Goal: Information Seeking & Learning: Learn about a topic

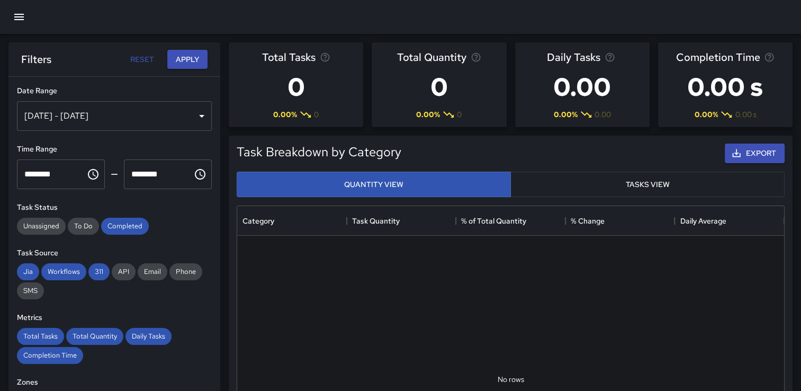
scroll to position [309, 538]
click at [184, 114] on div "[DATE] - [DATE]" at bounding box center [114, 116] width 195 height 30
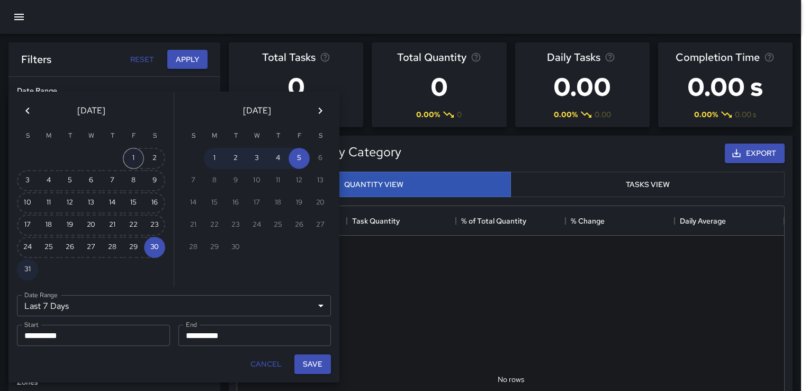
click at [126, 157] on button "1" at bounding box center [133, 158] width 21 height 21
type input "******"
type input "**********"
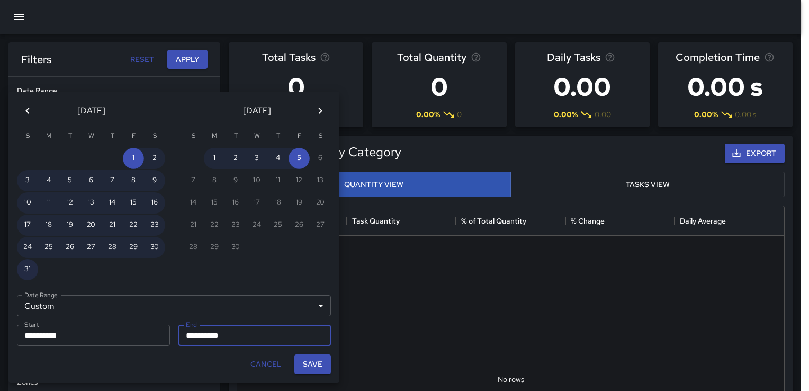
click at [31, 267] on button "31" at bounding box center [27, 269] width 21 height 21
type input "**********"
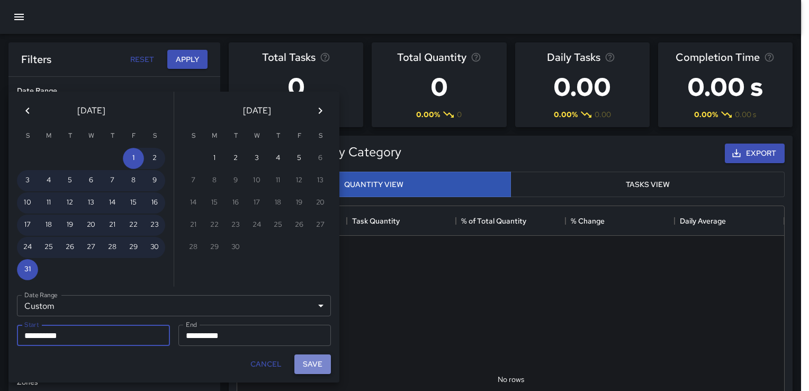
click at [307, 363] on button "Save" at bounding box center [312, 364] width 37 height 20
type input "**********"
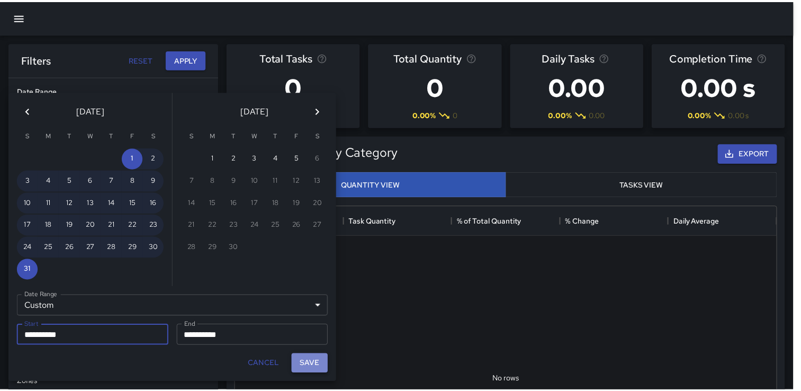
scroll to position [8, 8]
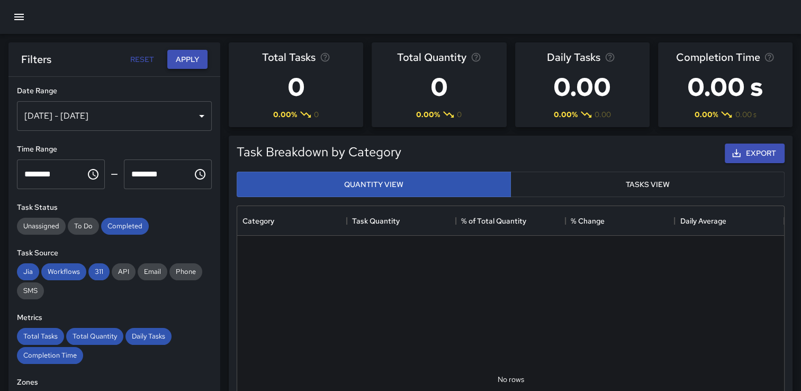
click at [193, 60] on button "Apply" at bounding box center [187, 60] width 40 height 20
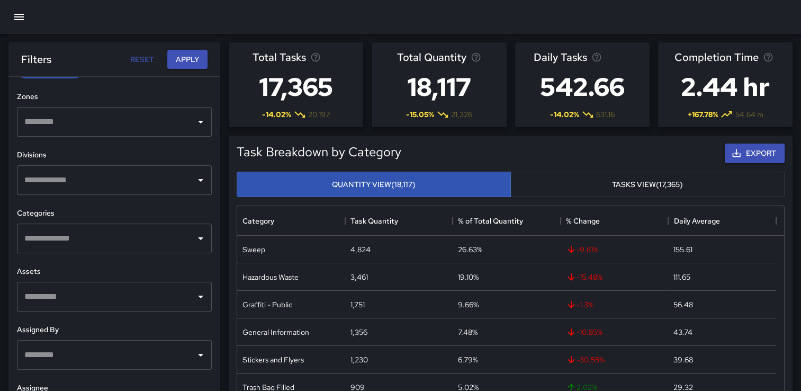
scroll to position [288, 0]
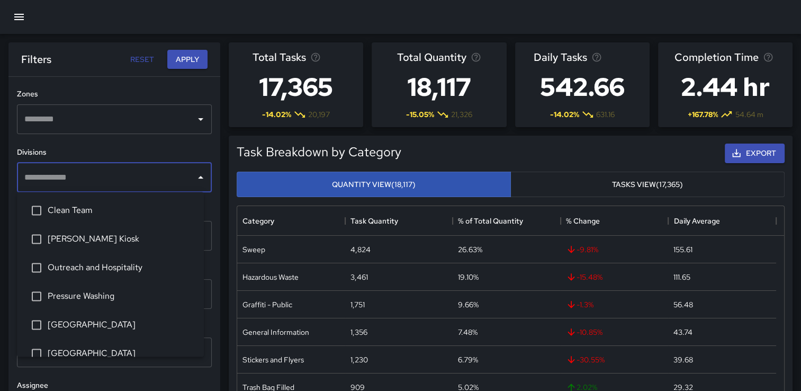
click at [182, 179] on input "text" at bounding box center [106, 177] width 169 height 20
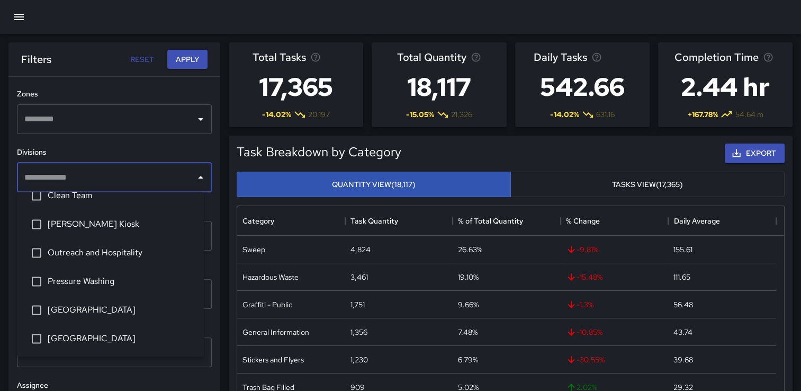
click at [182, 122] on input "text" at bounding box center [106, 119] width 169 height 20
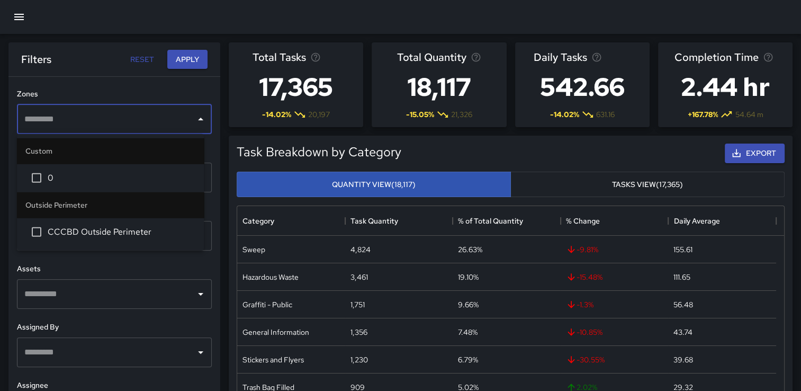
click at [193, 286] on button "Open" at bounding box center [200, 293] width 15 height 15
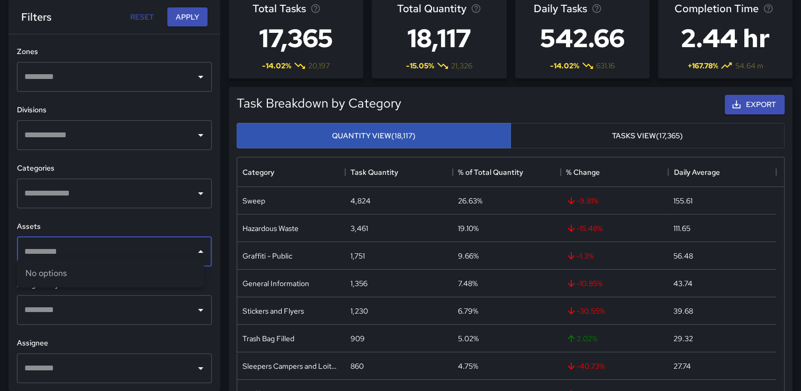
scroll to position [53, 0]
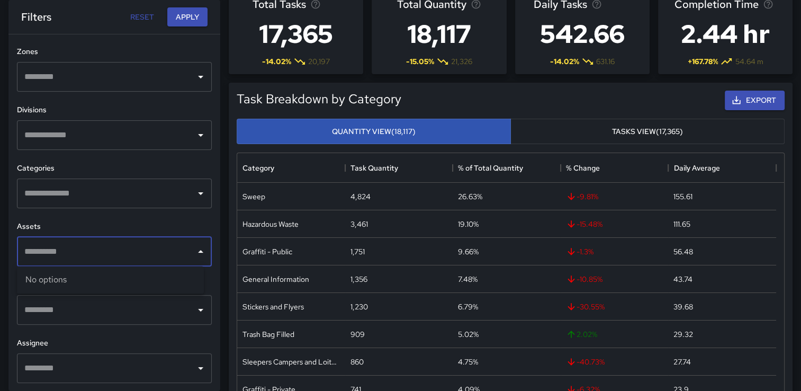
click at [194, 129] on icon "Open" at bounding box center [200, 135] width 13 height 13
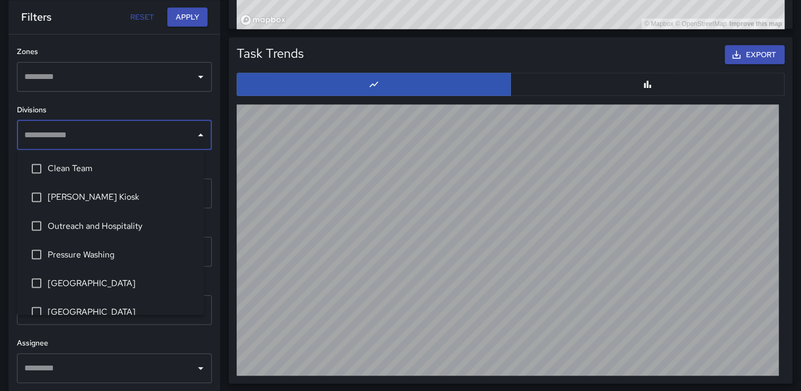
scroll to position [15, 0]
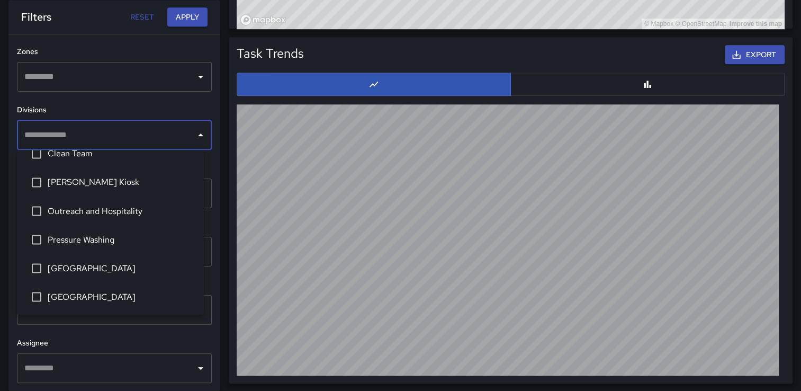
click at [188, 104] on h6 "Divisions" at bounding box center [114, 110] width 195 height 12
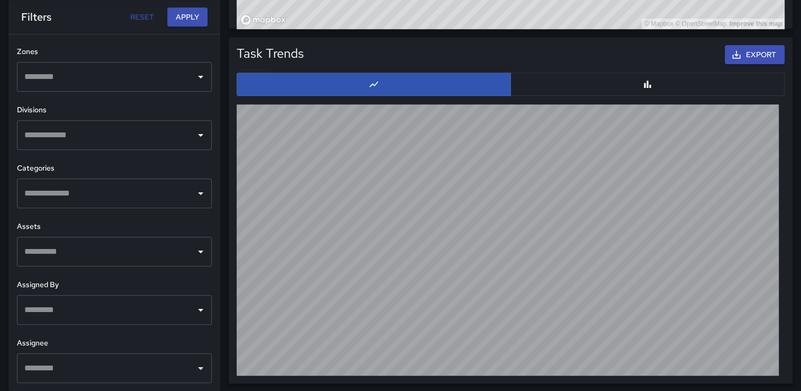
click at [195, 204] on div "​" at bounding box center [114, 193] width 195 height 30
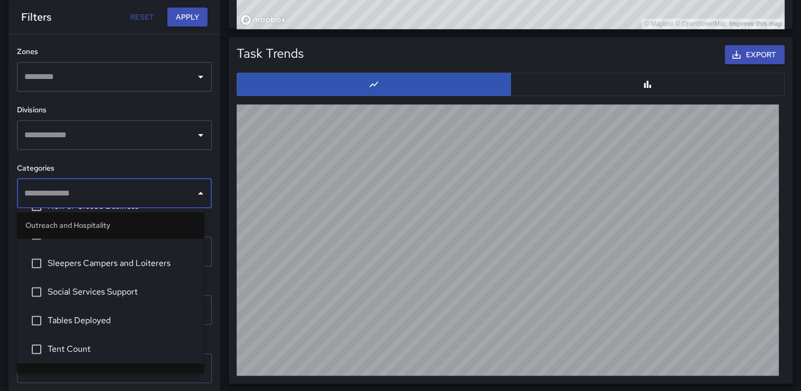
scroll to position [982, 0]
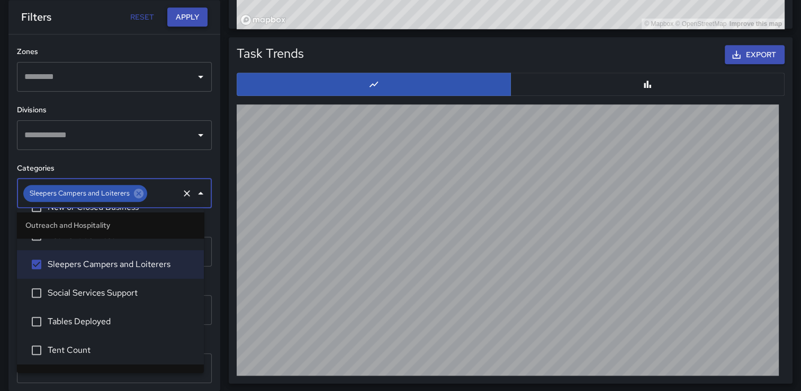
click at [198, 15] on button "Apply" at bounding box center [187, 17] width 40 height 20
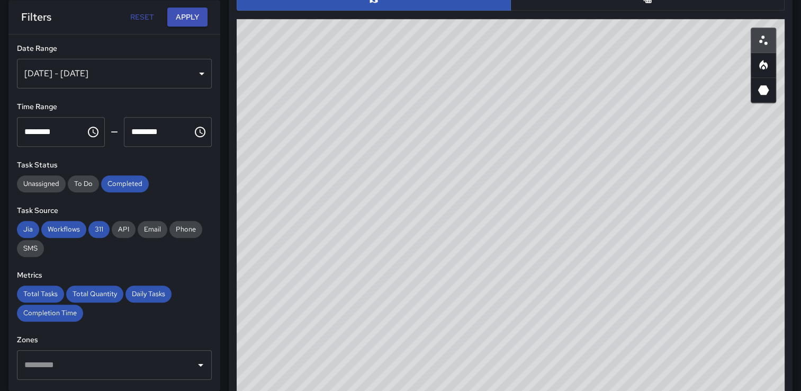
scroll to position [578, 0]
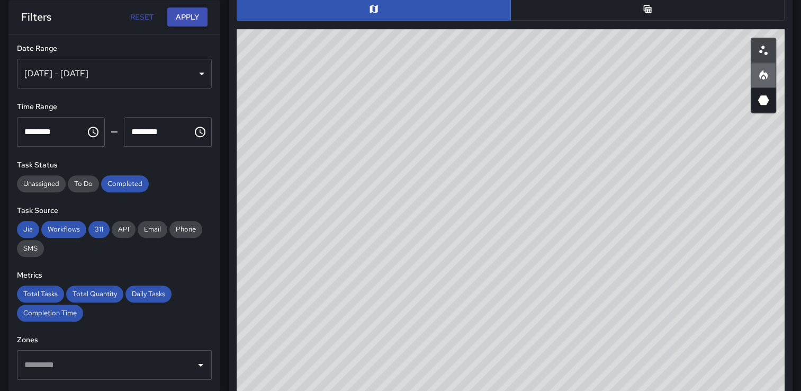
click at [764, 76] on icon "Heatmap" at bounding box center [762, 77] width 3 height 4
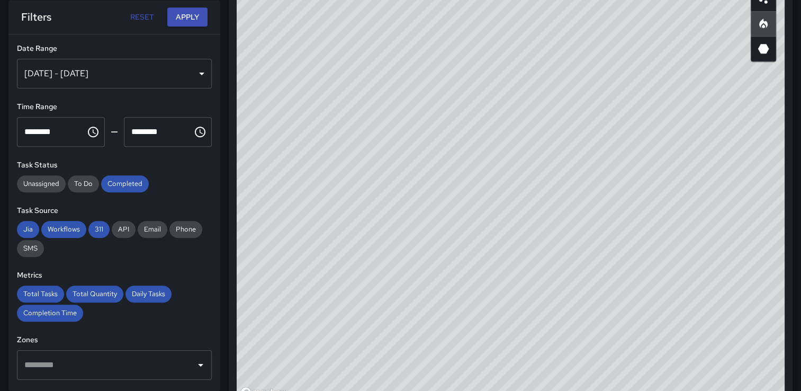
scroll to position [631, 0]
click at [184, 20] on button "Apply" at bounding box center [187, 17] width 40 height 20
click at [469, 185] on div "© Mapbox © OpenStreetMap Improve this map" at bounding box center [511, 187] width 548 height 423
click at [605, 134] on div "© Mapbox © OpenStreetMap Improve this map" at bounding box center [511, 187] width 548 height 423
drag, startPoint x: 480, startPoint y: 160, endPoint x: 421, endPoint y: 187, distance: 65.3
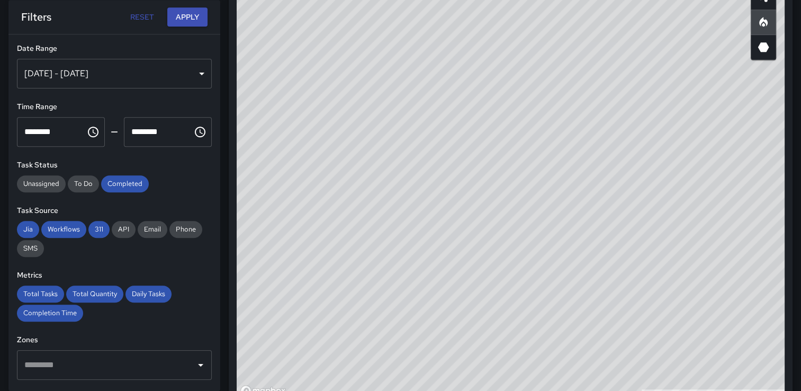
click at [421, 187] on div "© Mapbox © OpenStreetMap Improve this map" at bounding box center [511, 187] width 548 height 423
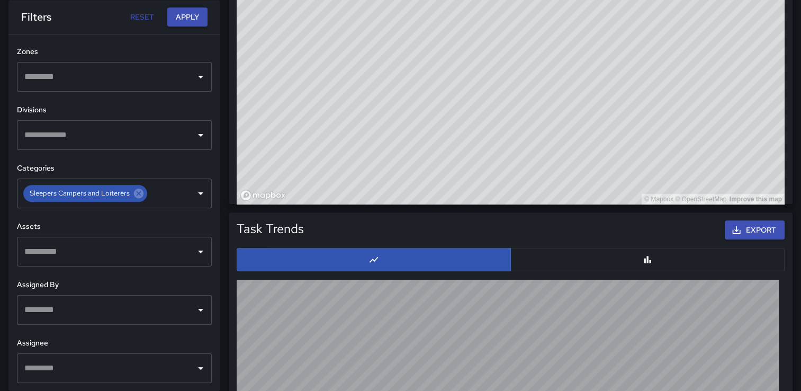
scroll to position [790, 0]
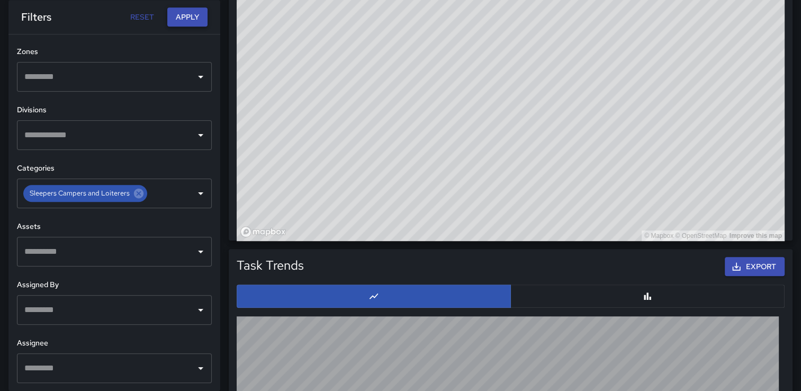
click at [179, 20] on button "Apply" at bounding box center [187, 17] width 40 height 20
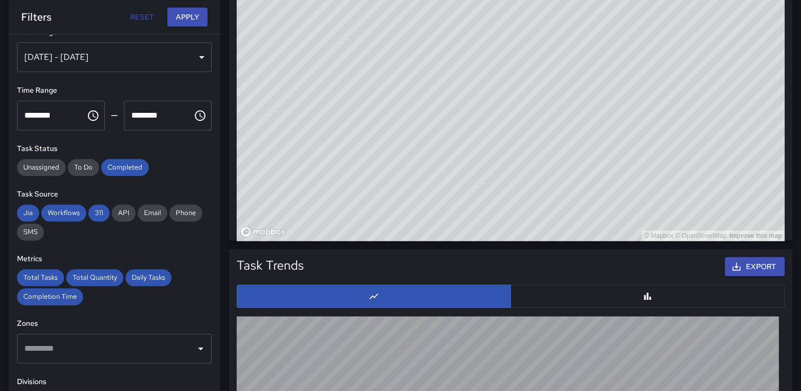
scroll to position [0, 0]
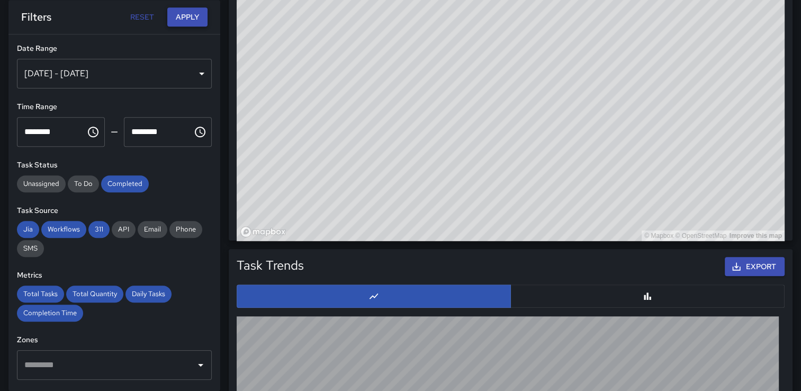
click at [182, 20] on button "Apply" at bounding box center [187, 17] width 40 height 20
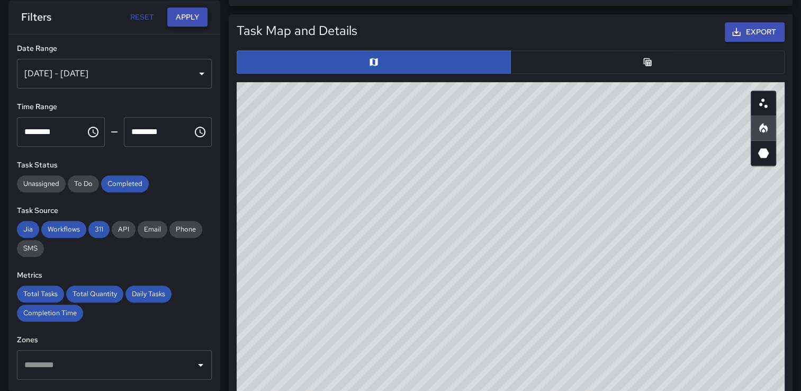
click at [186, 20] on button "Apply" at bounding box center [187, 17] width 40 height 20
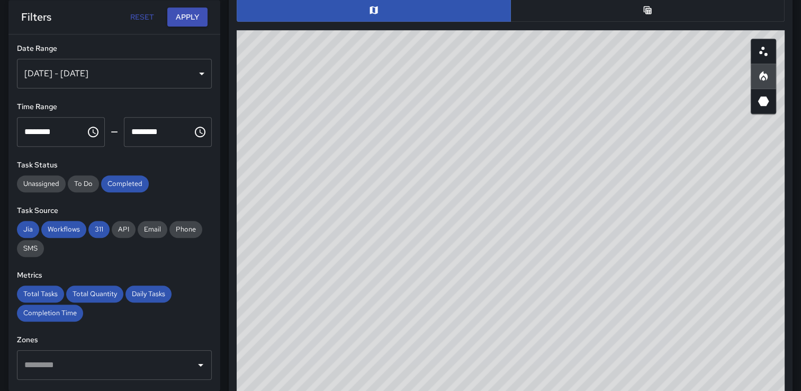
scroll to position [578, 0]
